Goal: Transaction & Acquisition: Purchase product/service

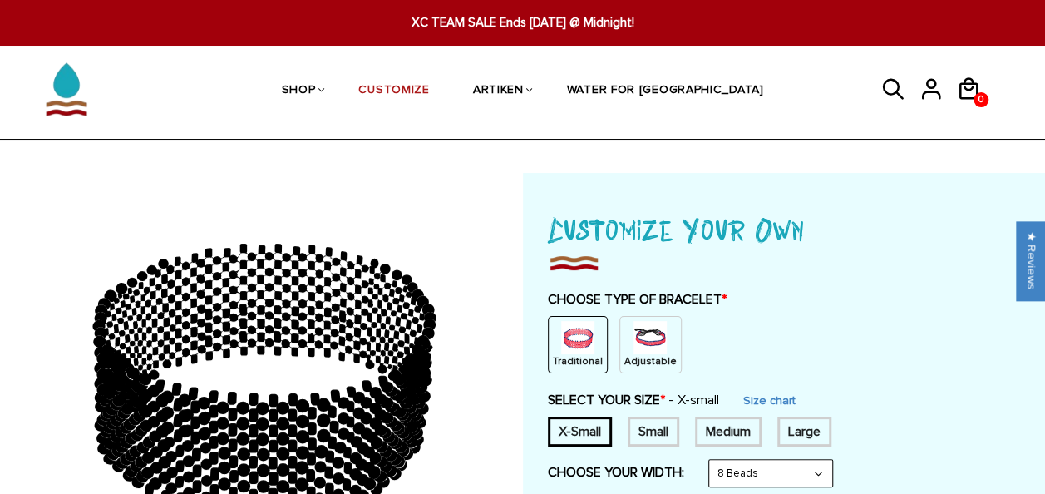
click at [640, 333] on img at bounding box center [649, 337] width 33 height 33
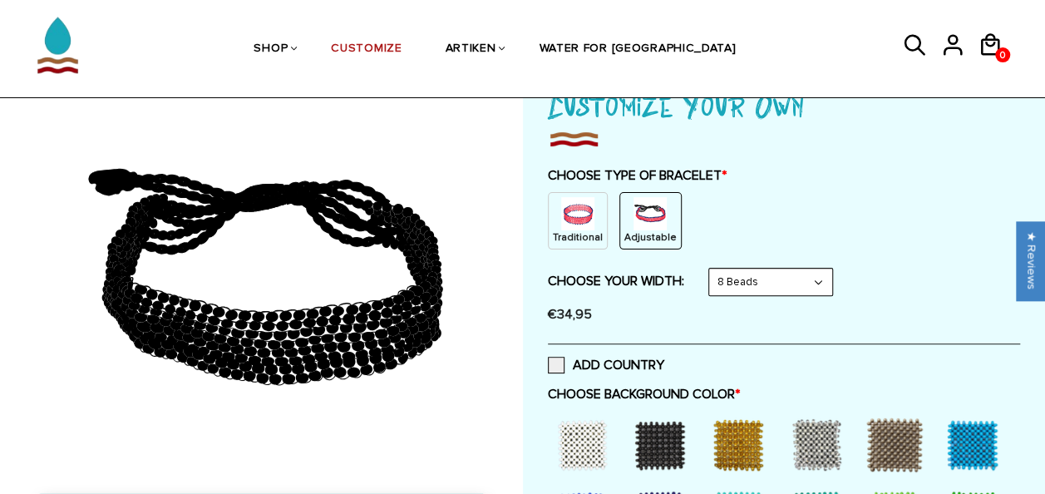
scroll to position [123, 0]
click at [752, 269] on select "8 Beads 6 Beads 10 Beads" at bounding box center [770, 282] width 123 height 27
click at [663, 328] on div "€34,95" at bounding box center [784, 314] width 473 height 33
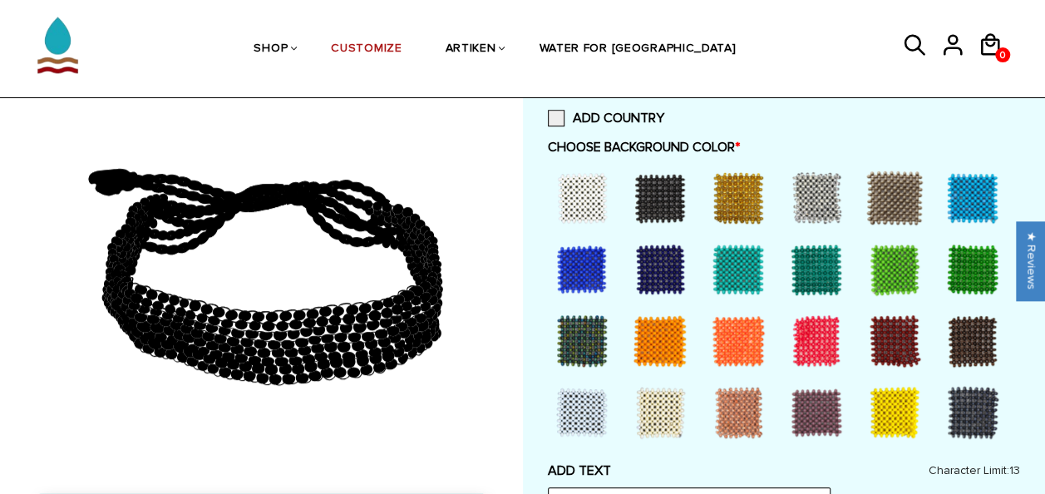
scroll to position [374, 0]
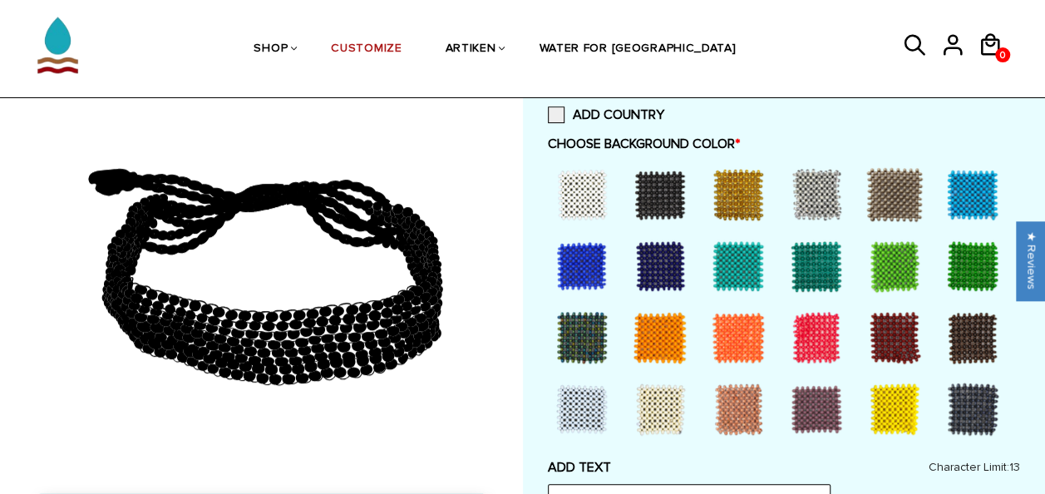
click at [825, 343] on div at bounding box center [816, 337] width 67 height 67
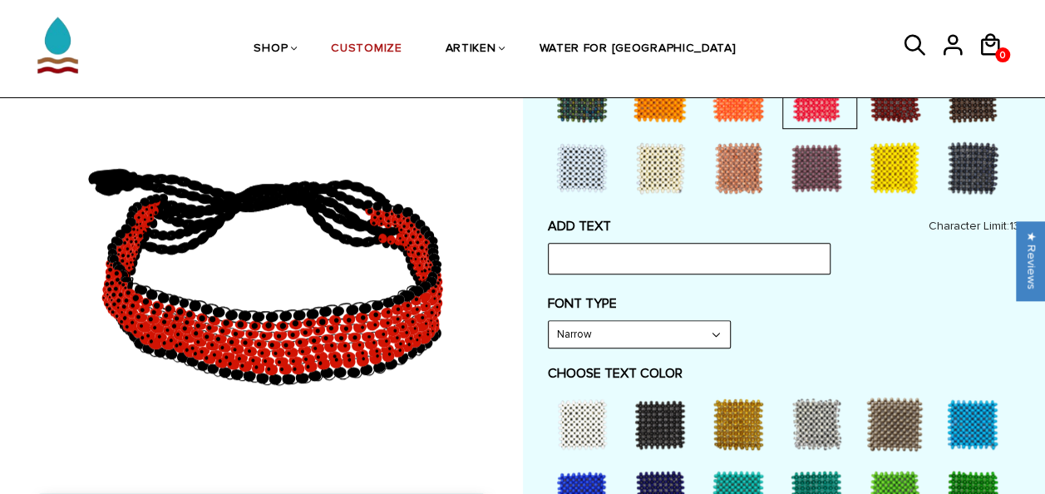
scroll to position [616, 0]
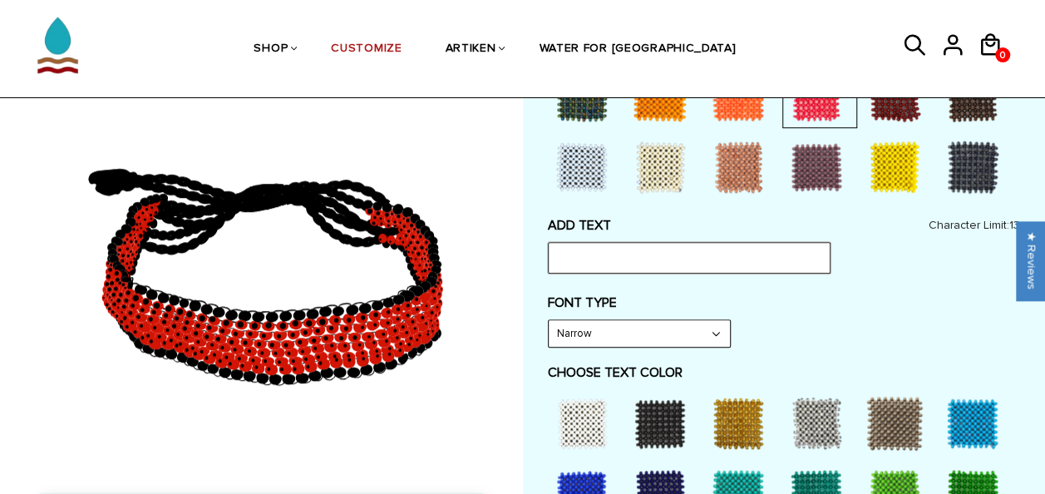
click at [712, 254] on input "text" at bounding box center [689, 258] width 283 height 32
type input "[PERSON_NAME]"
click at [647, 333] on select "Narrow Bold" at bounding box center [639, 333] width 181 height 27
select select "Bold"
click at [549, 320] on select "Narrow Bold" at bounding box center [639, 333] width 181 height 27
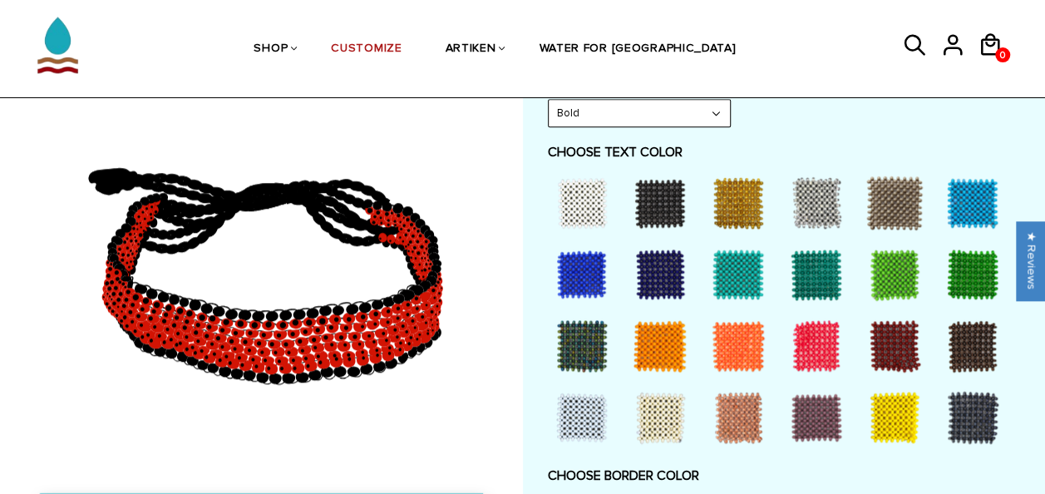
scroll to position [837, 0]
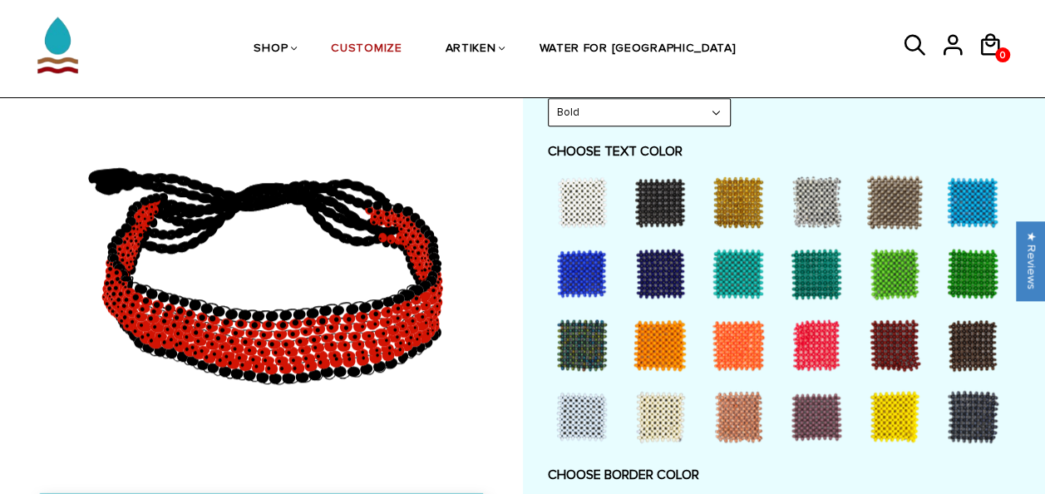
click at [597, 206] on div at bounding box center [582, 202] width 67 height 67
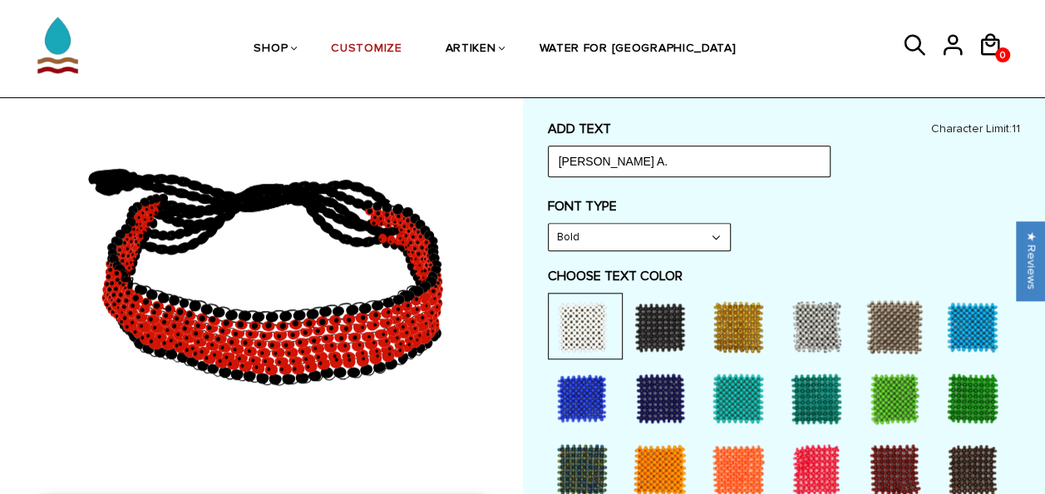
scroll to position [704, 0]
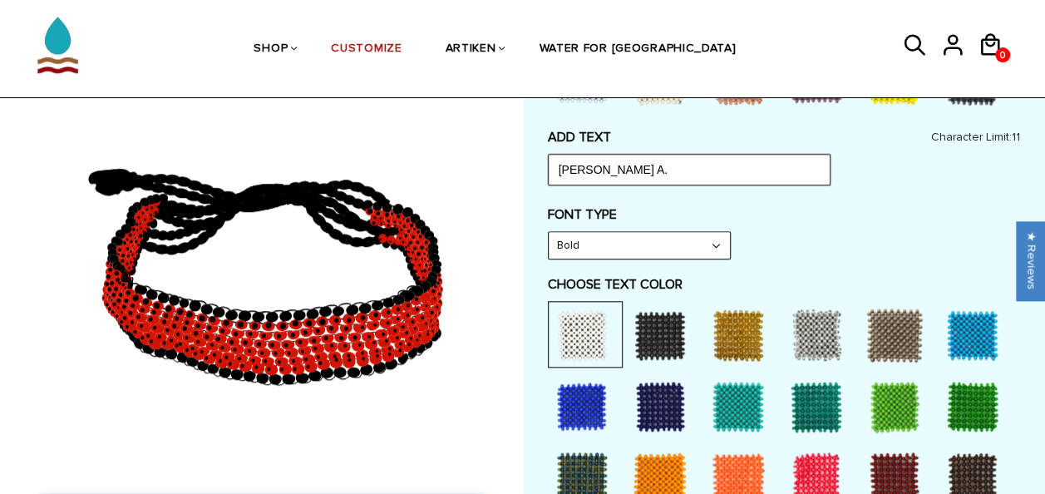
click at [652, 177] on input "[PERSON_NAME] A." at bounding box center [689, 170] width 283 height 32
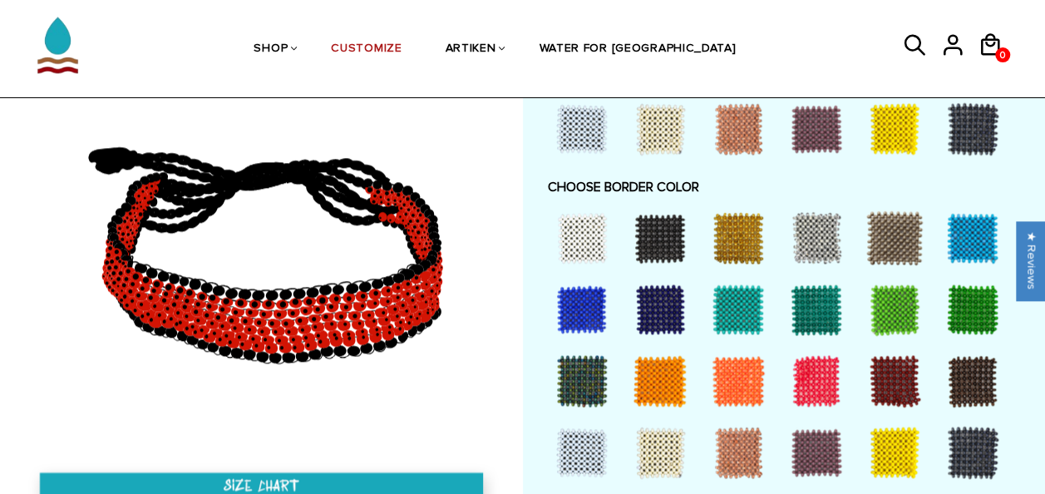
scroll to position [1134, 0]
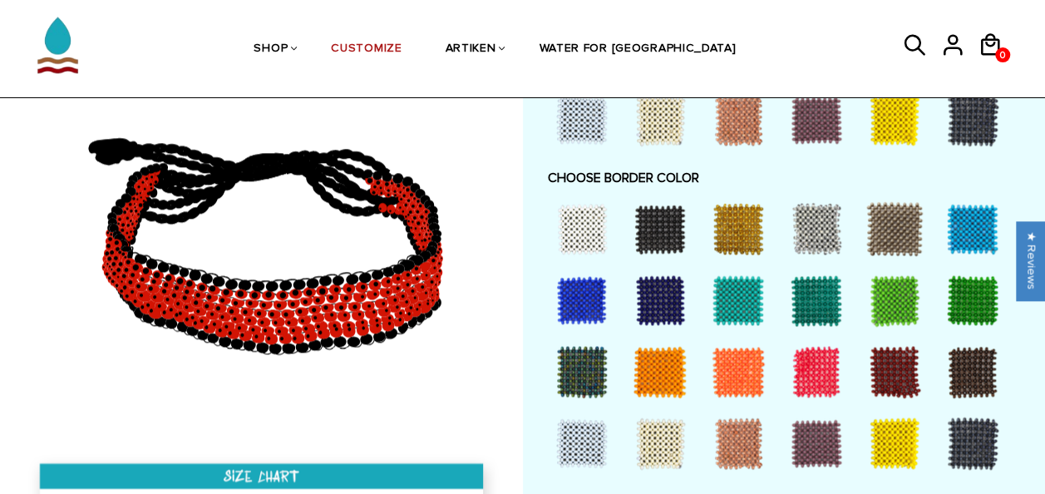
type input "[PERSON_NAME]"
click at [595, 228] on div at bounding box center [582, 228] width 67 height 67
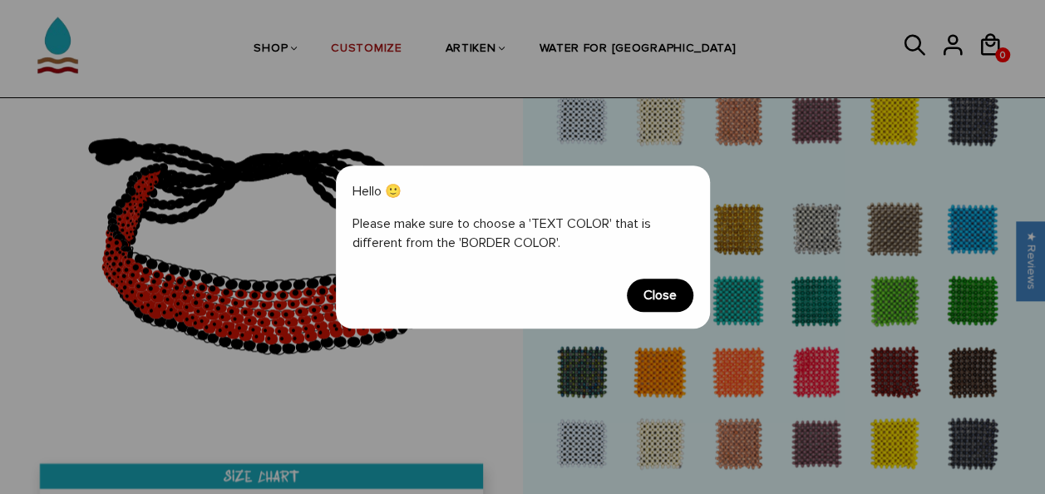
click at [648, 289] on span "Close" at bounding box center [660, 294] width 67 height 33
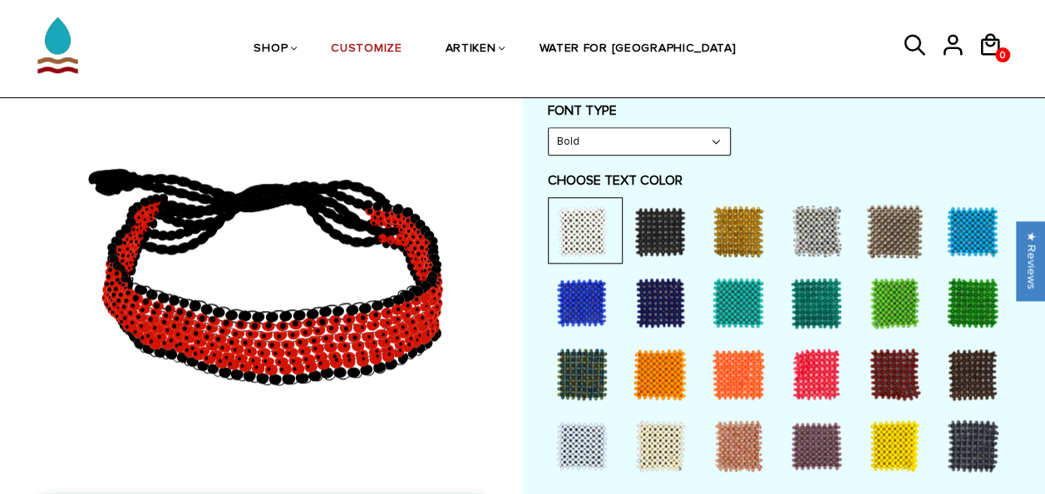
scroll to position [830, 0]
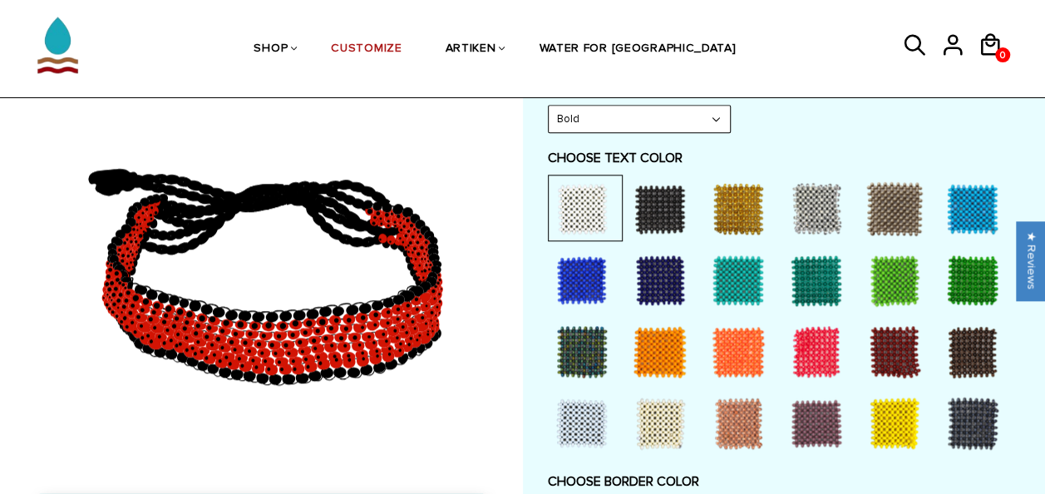
click at [594, 211] on div at bounding box center [582, 208] width 67 height 67
click at [571, 205] on div at bounding box center [582, 208] width 67 height 67
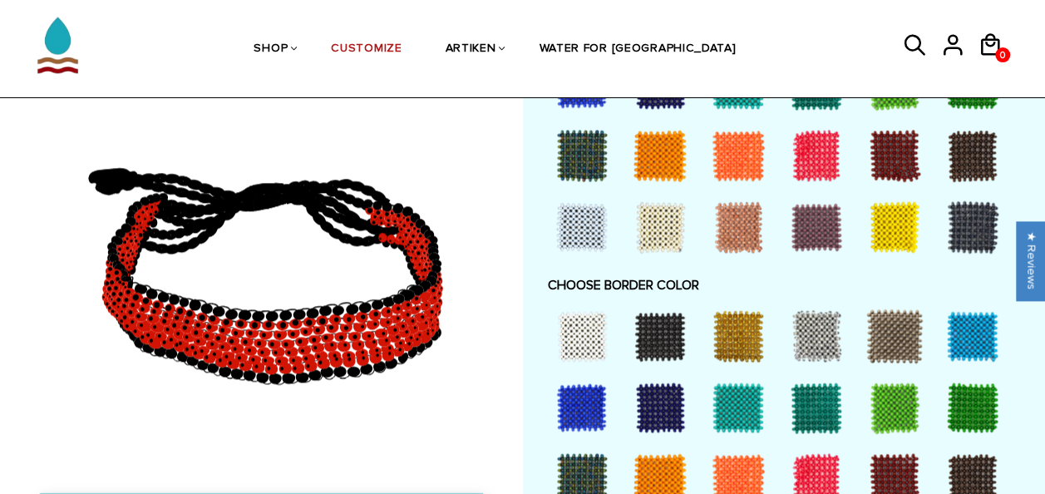
scroll to position [1028, 0]
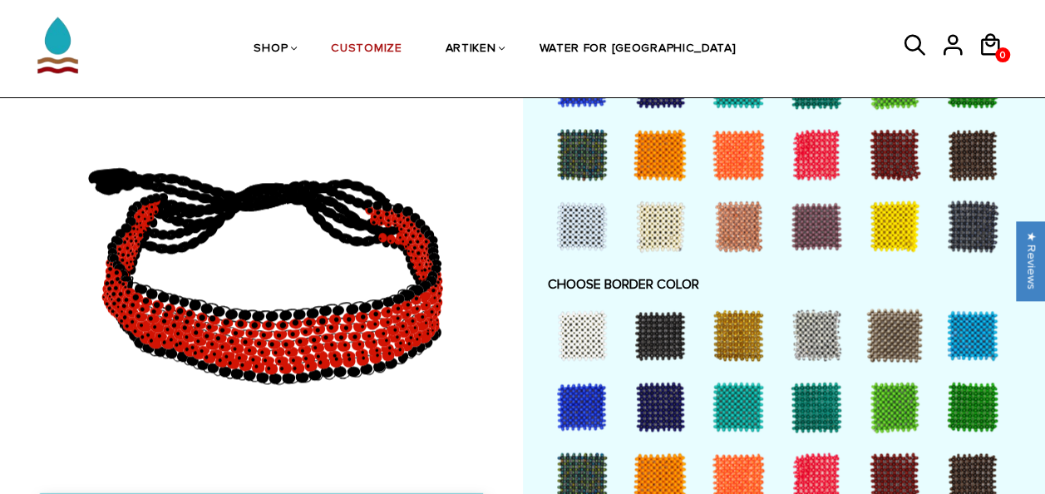
click at [604, 324] on div at bounding box center [582, 335] width 67 height 67
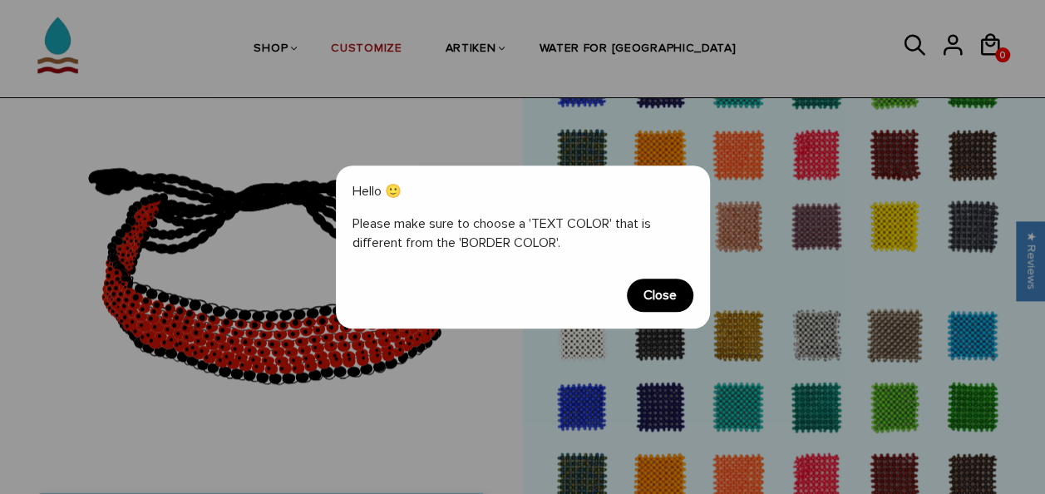
click at [644, 297] on span "Close" at bounding box center [660, 294] width 67 height 33
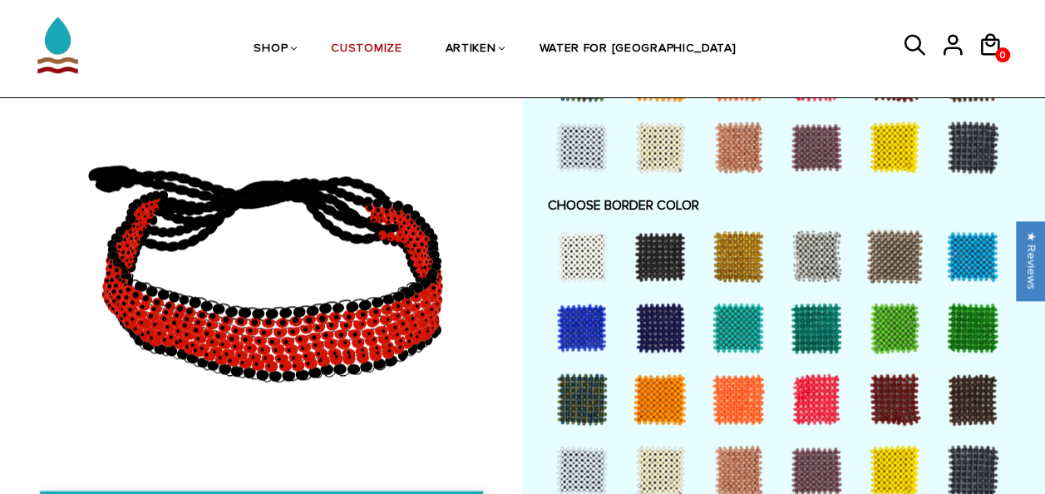
scroll to position [1106, 0]
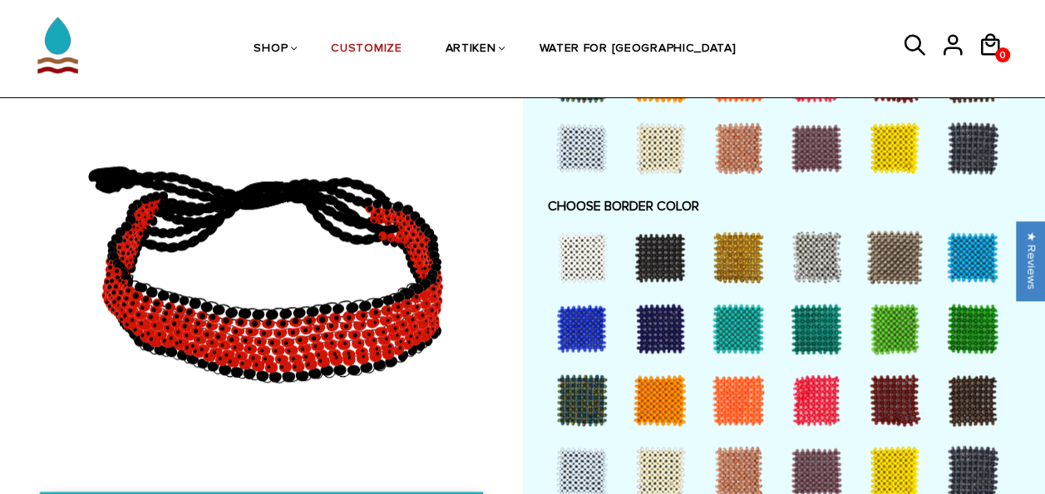
click at [579, 472] on div at bounding box center [582, 471] width 67 height 67
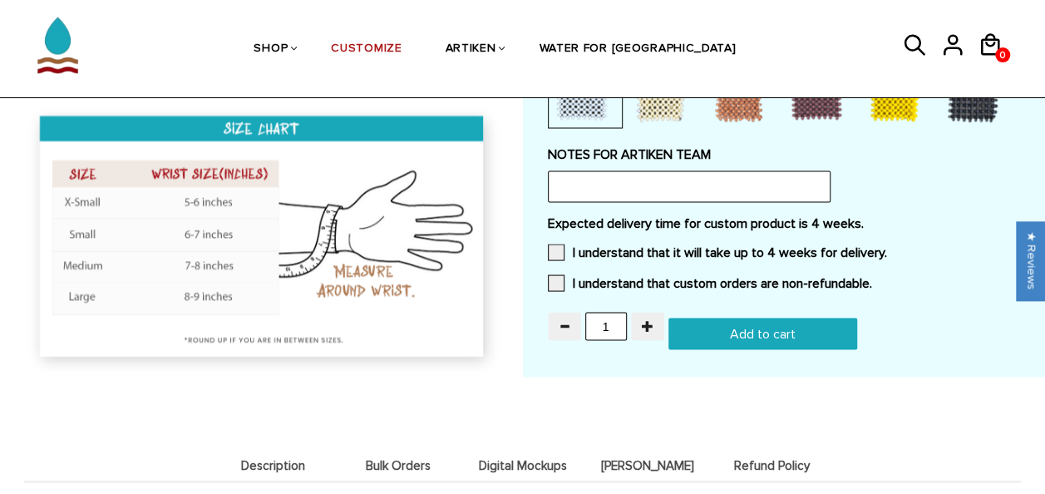
scroll to position [1484, 0]
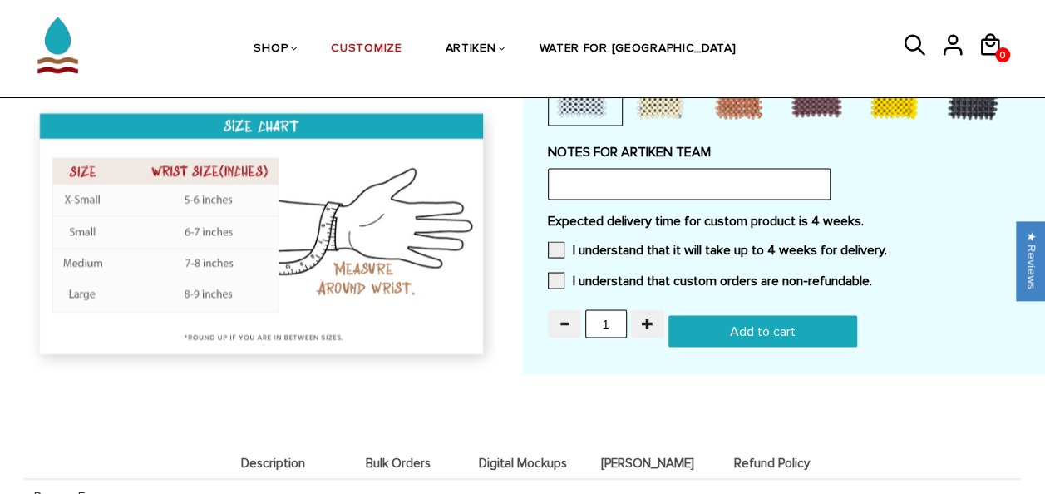
click at [221, 190] on img at bounding box center [263, 236] width 477 height 275
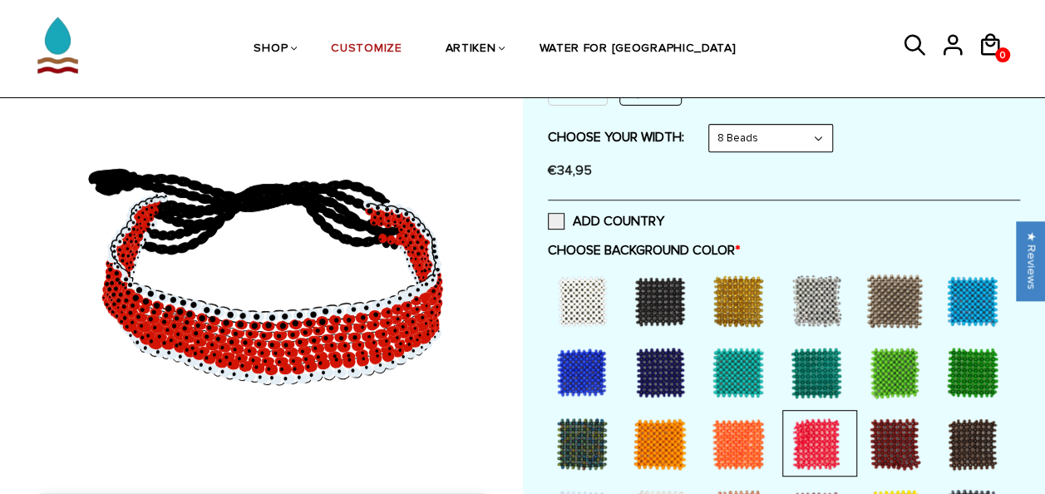
scroll to position [283, 0]
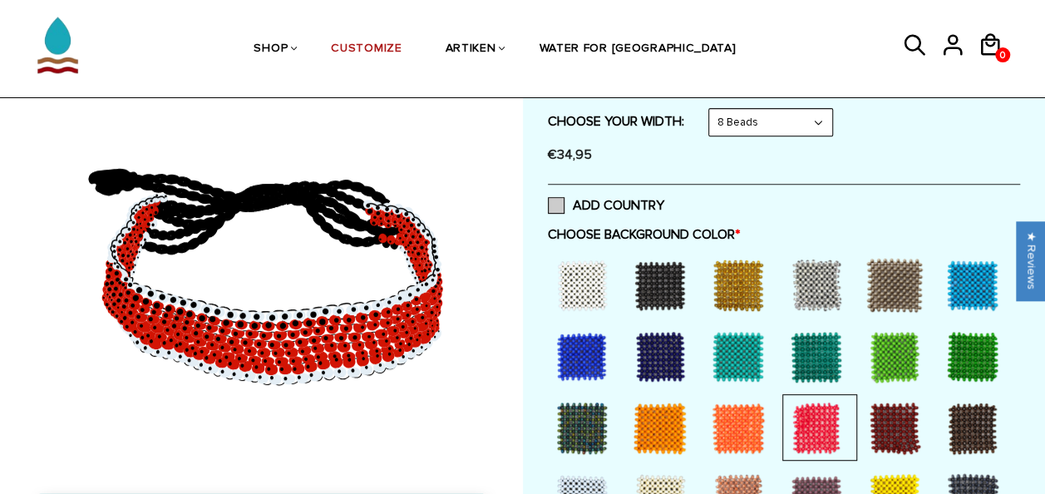
click at [564, 203] on span at bounding box center [556, 205] width 17 height 17
click at [664, 200] on input "ADD COUNTRY" at bounding box center [664, 200] width 0 height 0
select select "Bold"
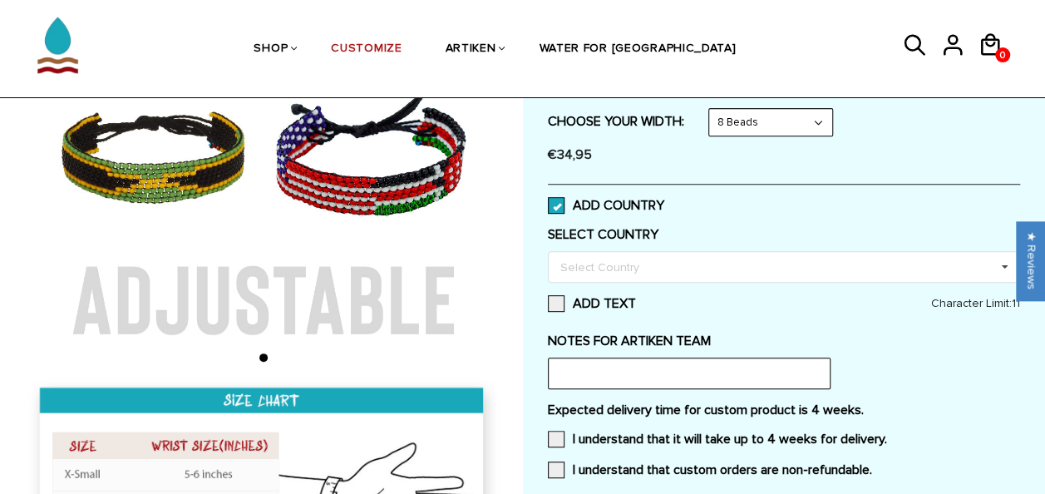
click at [561, 206] on span at bounding box center [556, 205] width 17 height 17
click at [664, 200] on input "ADD COUNTRY" at bounding box center [664, 200] width 0 height 0
select select "Bold"
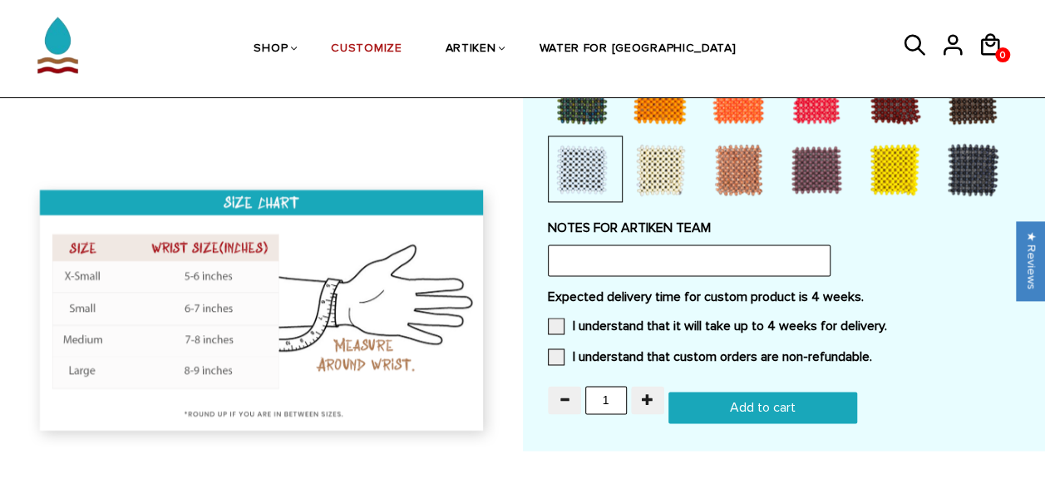
scroll to position [1081, 0]
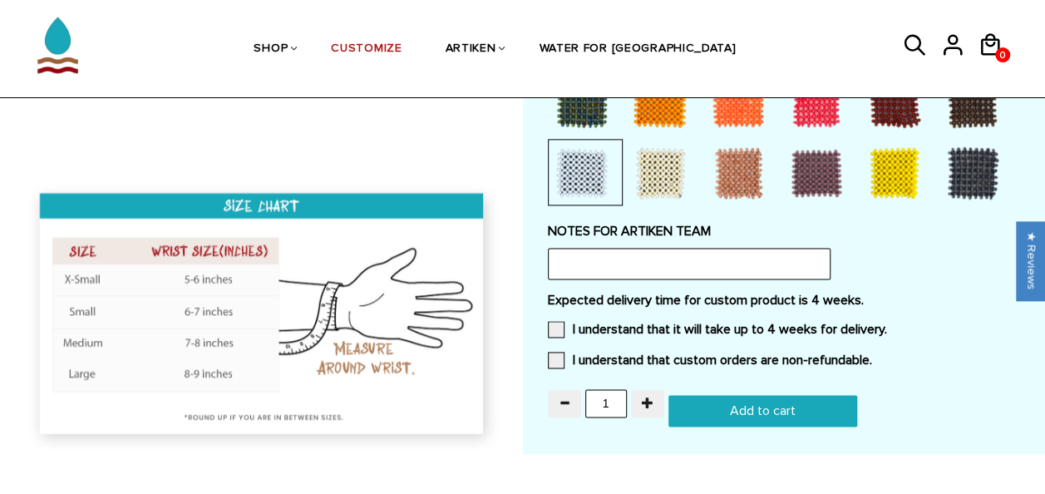
click at [727, 406] on input "Add to cart" at bounding box center [762, 411] width 189 height 32
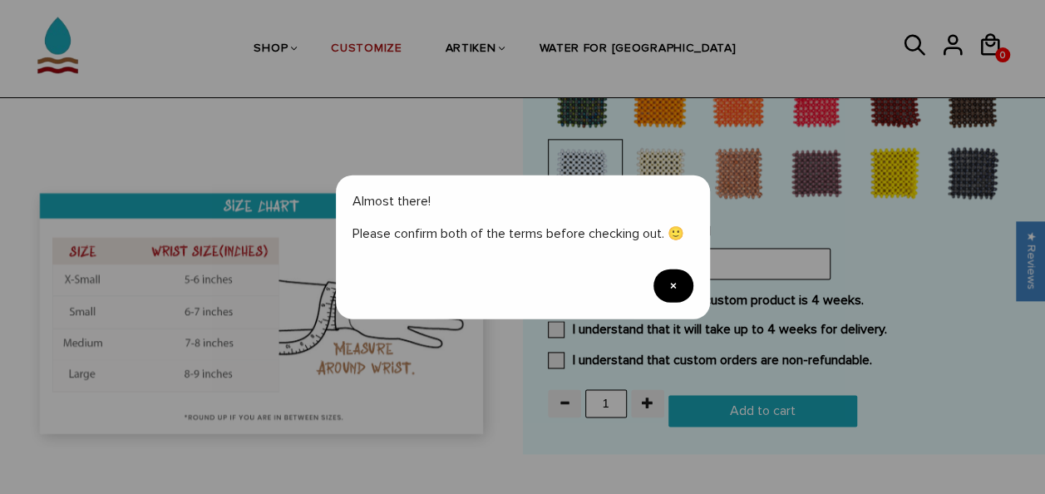
click at [663, 271] on span "×" at bounding box center [673, 285] width 40 height 33
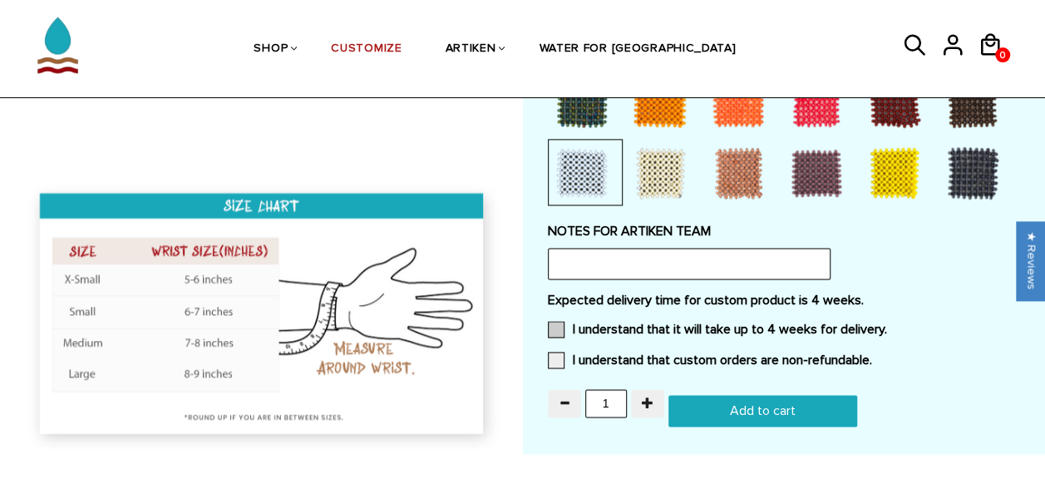
click at [559, 330] on span at bounding box center [556, 329] width 17 height 17
click at [887, 324] on input "I understand that it will take up to 4 weeks for delivery." at bounding box center [887, 324] width 0 height 0
click at [561, 352] on span at bounding box center [556, 360] width 17 height 17
click at [872, 355] on input "I understand that custom orders are non-refundable." at bounding box center [872, 355] width 0 height 0
click at [801, 416] on input "Add to cart" at bounding box center [762, 411] width 189 height 32
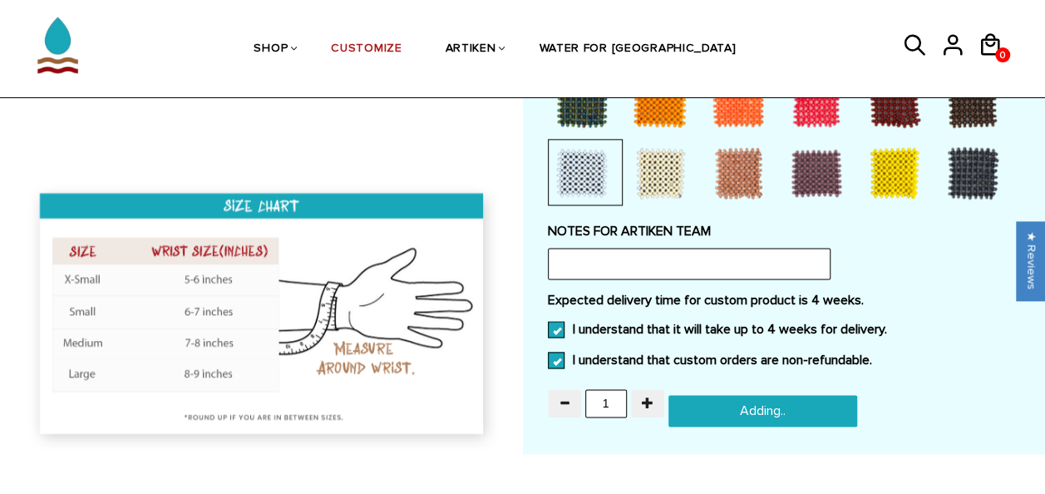
type input "Add to cart"
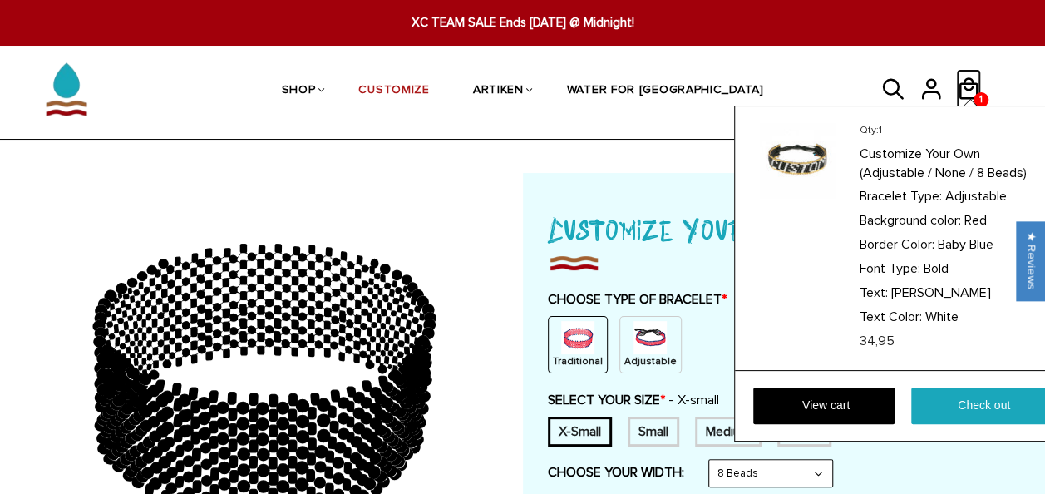
click at [969, 81] on icon at bounding box center [968, 89] width 25 height 40
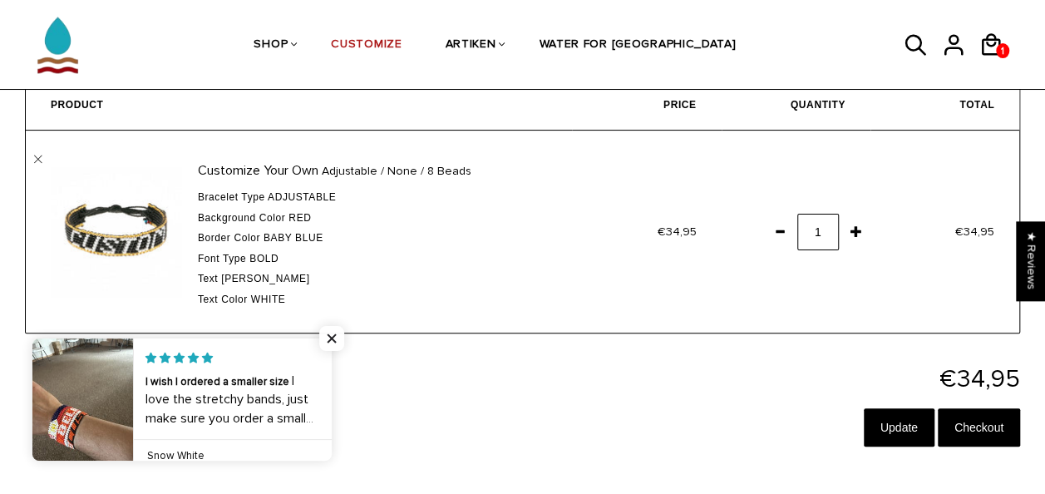
scroll to position [86, 0]
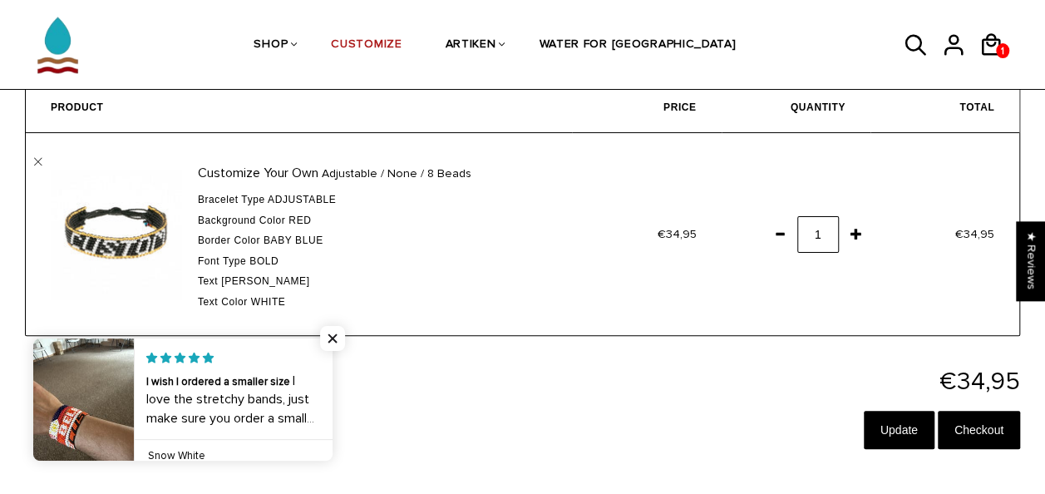
click at [633, 229] on td "€34,95" at bounding box center [646, 234] width 149 height 202
click at [971, 435] on input "Checkout" at bounding box center [979, 430] width 82 height 38
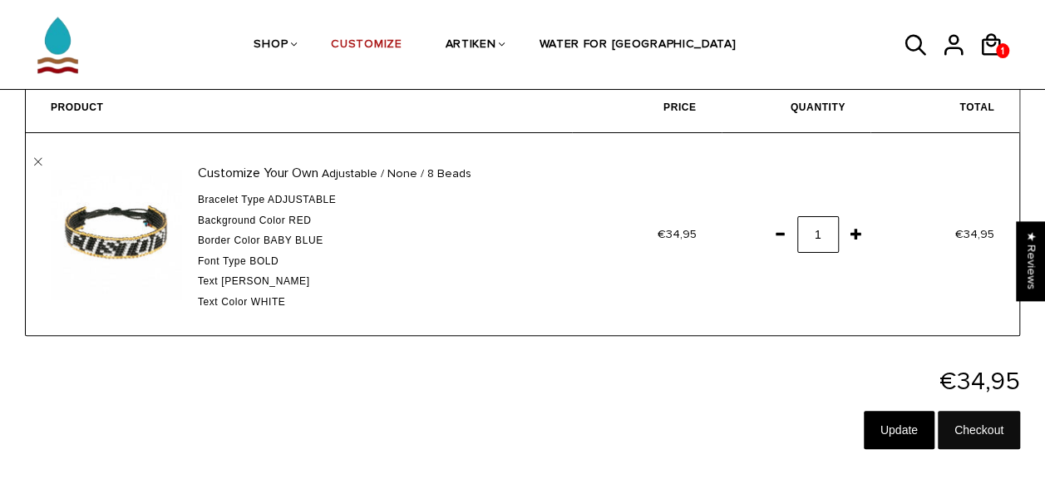
click at [993, 428] on input "Checkout" at bounding box center [979, 430] width 82 height 38
